Goal: Information Seeking & Learning: Learn about a topic

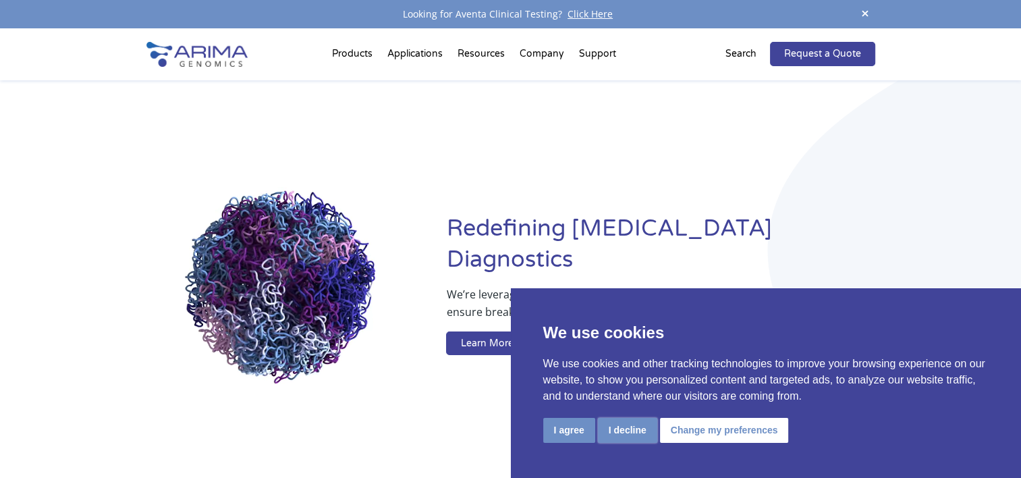
click at [501, 426] on button "I decline" at bounding box center [627, 430] width 59 height 25
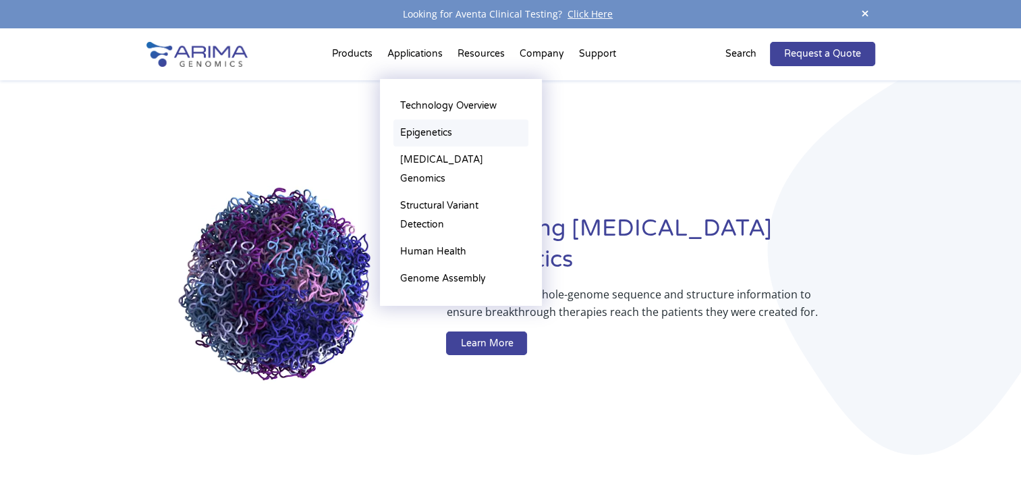
click at [470, 138] on link "Epigenetics" at bounding box center [460, 132] width 135 height 27
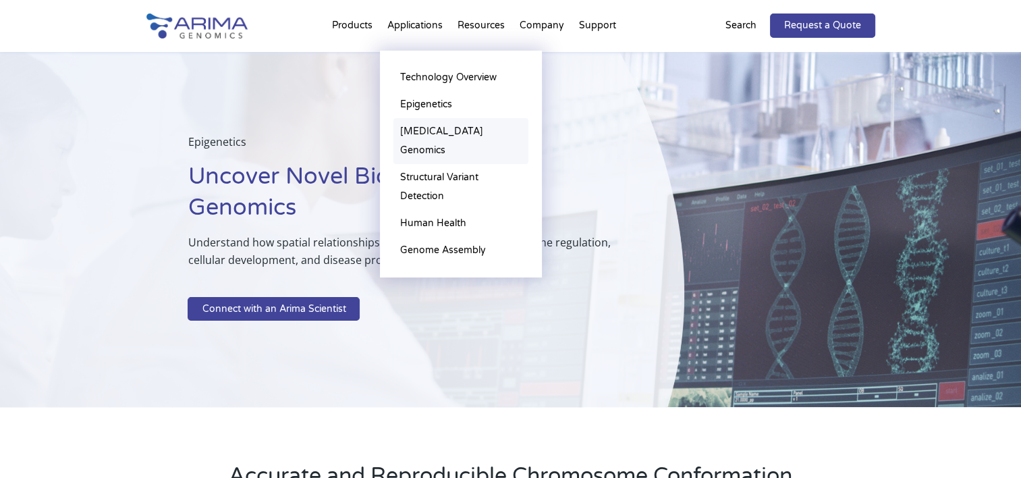
click at [460, 130] on link "[MEDICAL_DATA] Genomics" at bounding box center [460, 141] width 135 height 46
